Goal: Information Seeking & Learning: Find specific fact

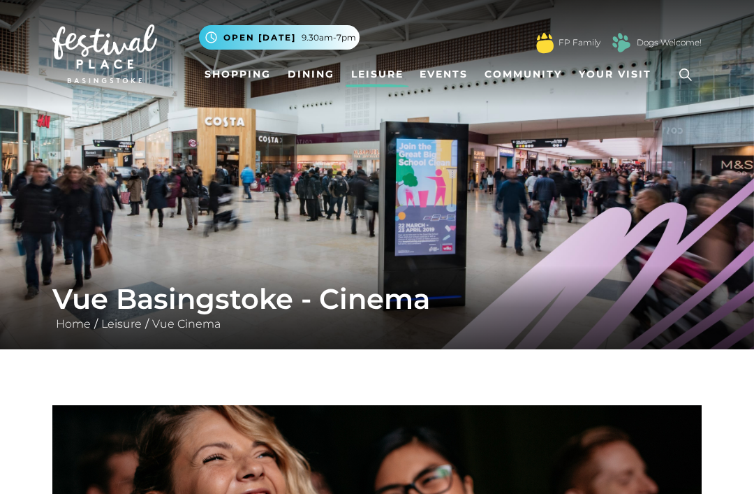
click at [680, 67] on icon at bounding box center [685, 74] width 21 height 21
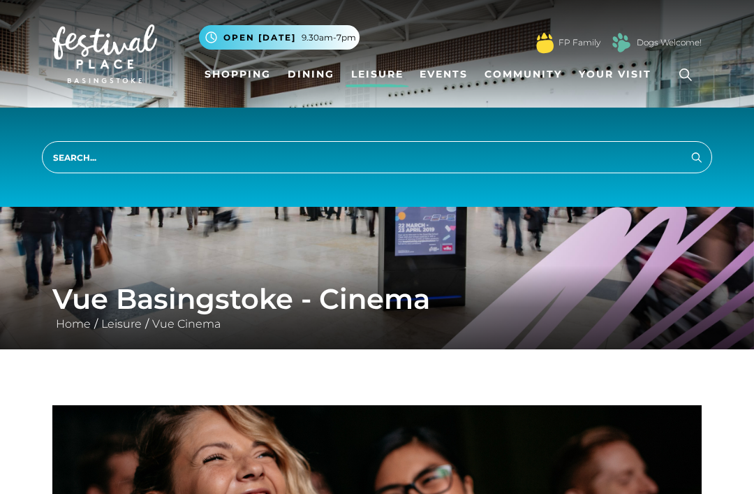
click at [111, 161] on input "search" at bounding box center [377, 157] width 670 height 32
type input "Parking"
click at [697, 156] on button "Search" at bounding box center [697, 156] width 17 height 17
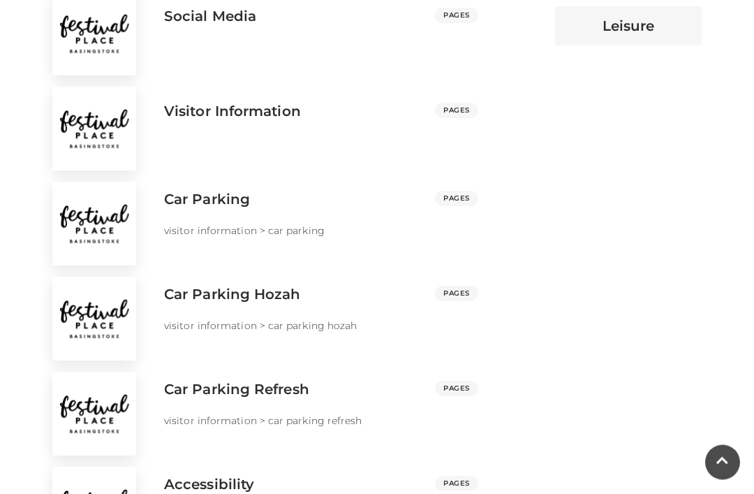
scroll to position [909, 0]
click at [268, 229] on p "car parking" at bounding box center [297, 230] width 59 height 14
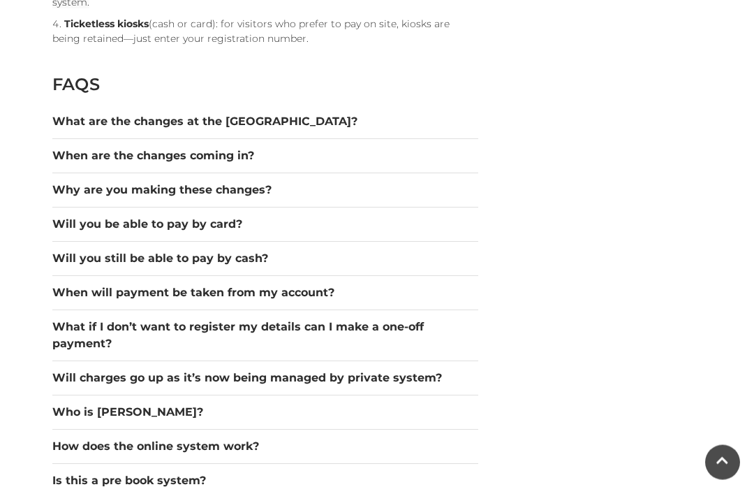
scroll to position [1759, 0]
click at [242, 216] on button "Will you be able to pay by card?" at bounding box center [265, 224] width 426 height 17
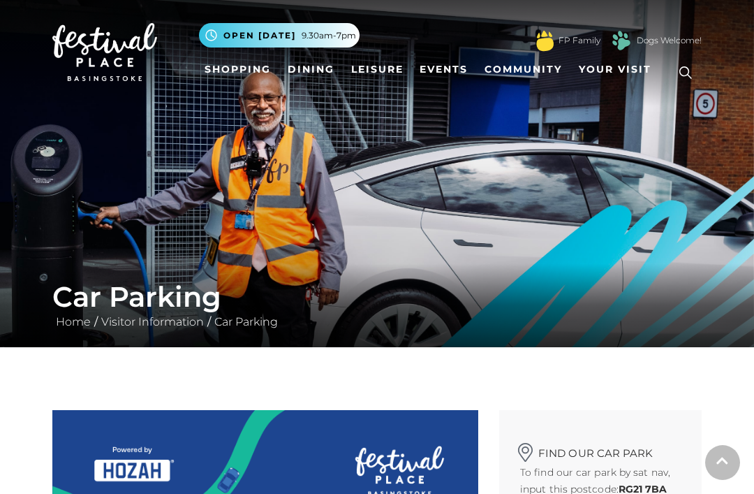
scroll to position [0, 0]
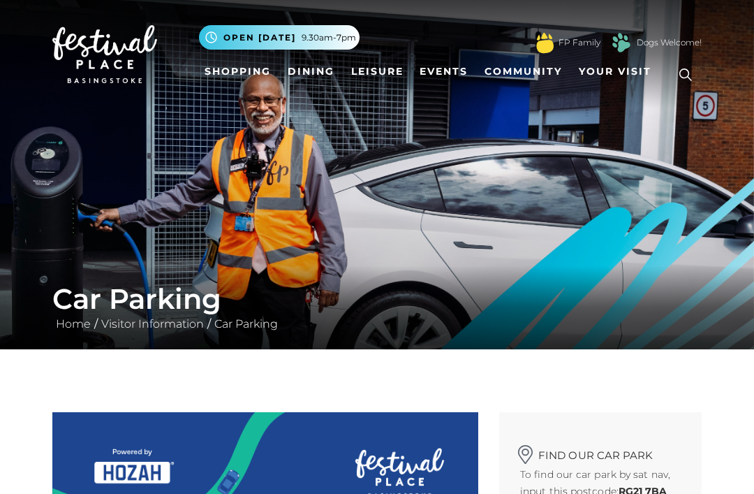
click at [184, 319] on link "Visitor Information" at bounding box center [153, 323] width 110 height 13
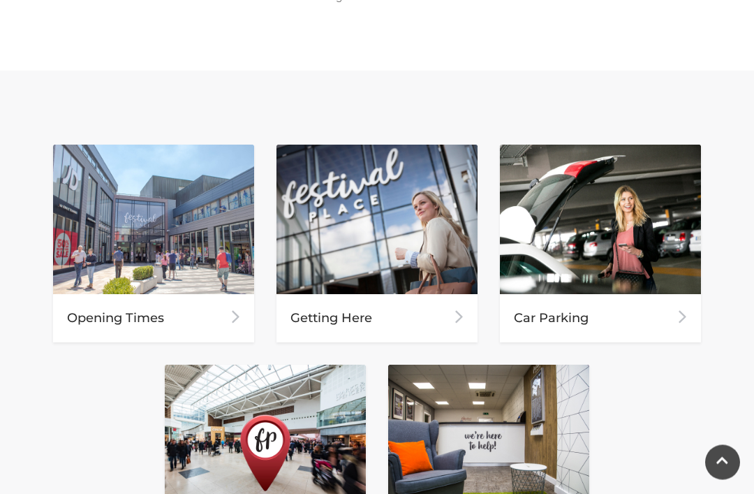
scroll to position [566, 0]
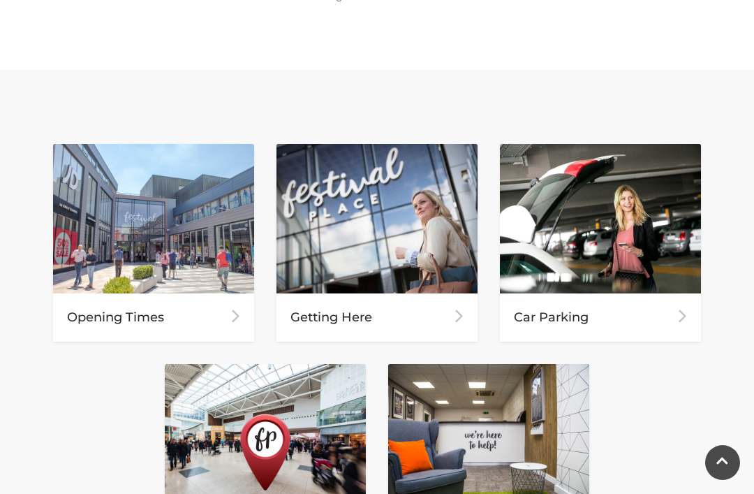
click at [612, 275] on img at bounding box center [600, 218] width 201 height 149
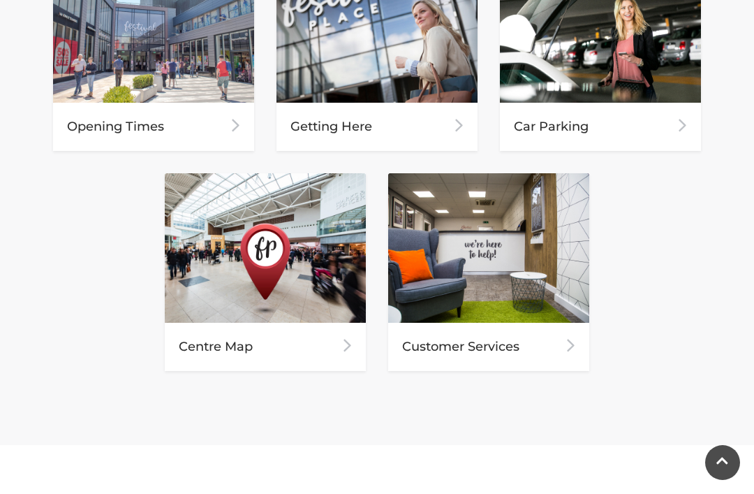
scroll to position [752, 0]
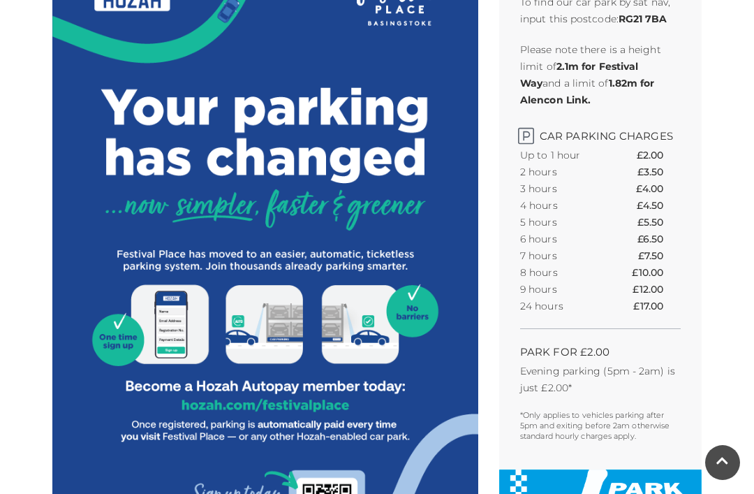
scroll to position [471, 0]
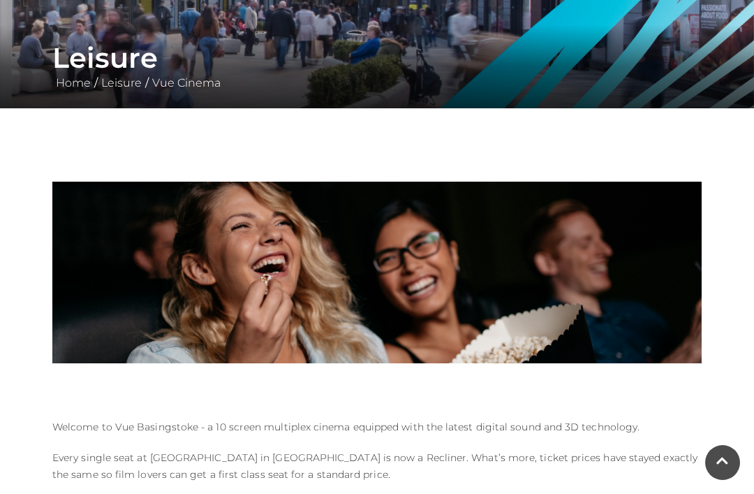
scroll to position [240, 0]
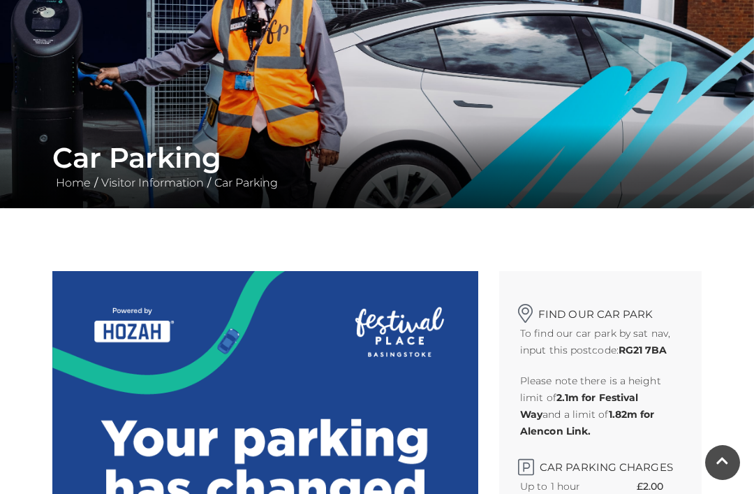
scroll to position [140, 0]
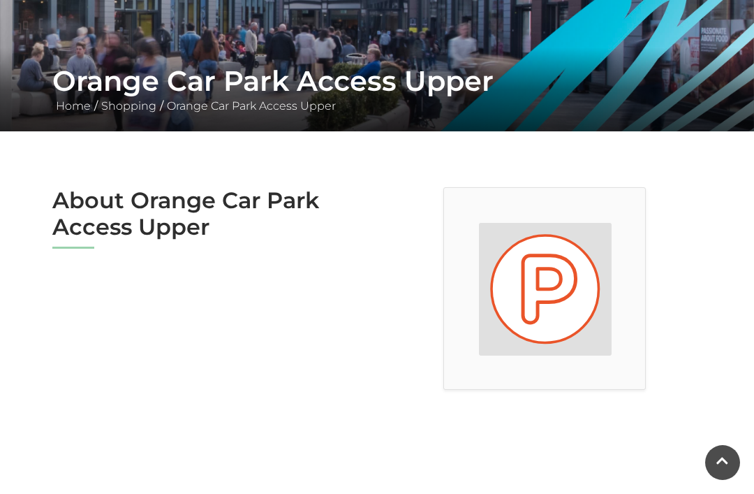
scroll to position [217, 0]
click at [194, 205] on h2 "About Orange Car Park Access Upper" at bounding box center [209, 215] width 314 height 54
click at [110, 225] on h2 "About Orange Car Park Access Upper" at bounding box center [209, 215] width 314 height 54
click at [270, 198] on h2 "About Orange Car Park Access Upper" at bounding box center [209, 215] width 314 height 54
click at [120, 228] on h2 "About Orange Car Park Access Upper" at bounding box center [209, 215] width 314 height 54
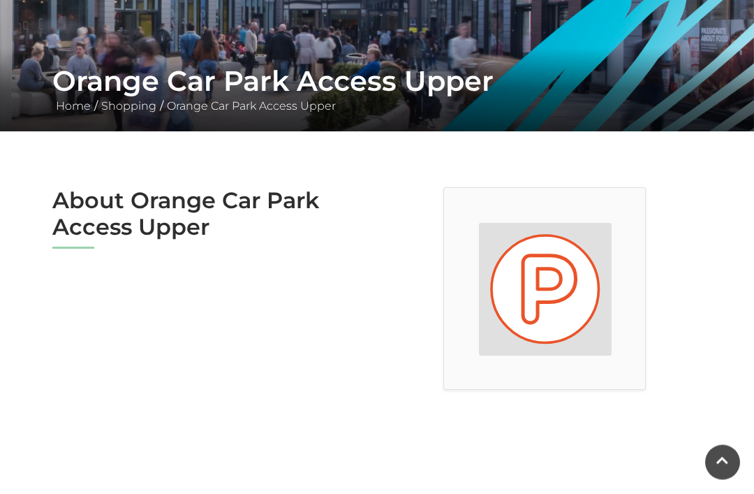
click at [688, 335] on div at bounding box center [544, 289] width 335 height 203
click at [725, 464] on link at bounding box center [722, 462] width 35 height 35
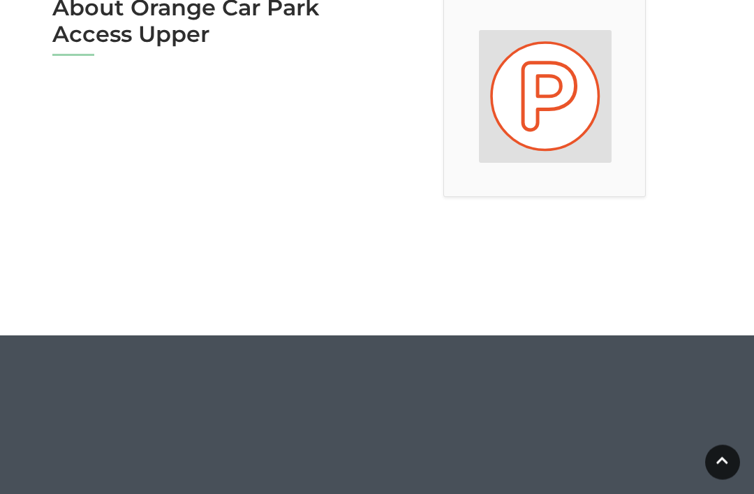
scroll to position [411, 0]
